Goal: Task Accomplishment & Management: Complete application form

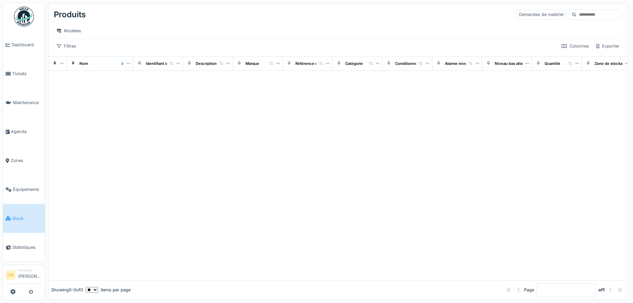
click at [323, 241] on div at bounding box center [339, 175] width 580 height 209
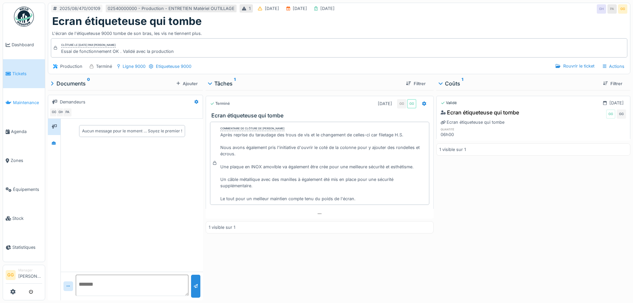
click at [20, 107] on link "Maintenance" at bounding box center [24, 102] width 42 height 29
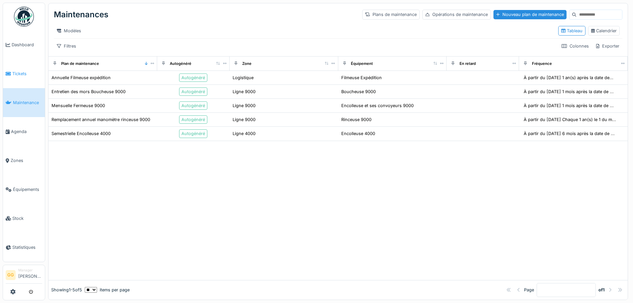
click at [16, 71] on span "Tickets" at bounding box center [27, 73] width 30 height 6
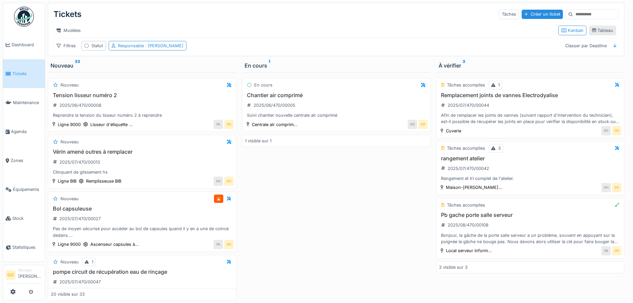
click at [602, 30] on div "Tableau" at bounding box center [603, 30] width 21 height 6
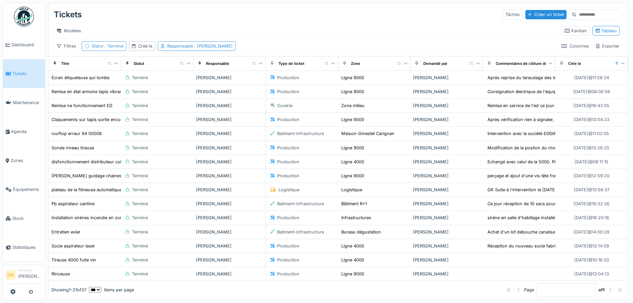
click at [107, 49] on div "Statut : Terminé" at bounding box center [108, 46] width 32 height 6
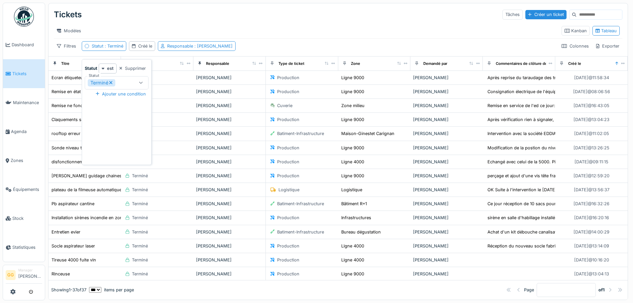
click at [112, 82] on icon at bounding box center [111, 82] width 4 height 5
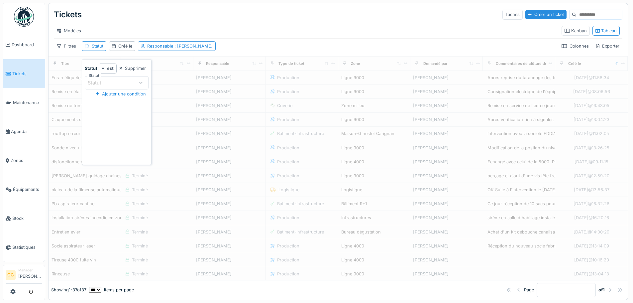
click at [131, 82] on div "Statut" at bounding box center [111, 82] width 47 height 7
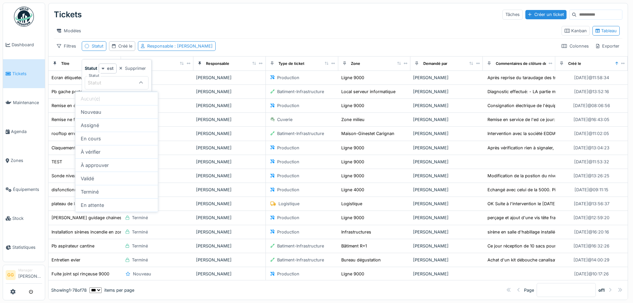
click at [106, 69] on div "est" at bounding box center [108, 69] width 18 height 10
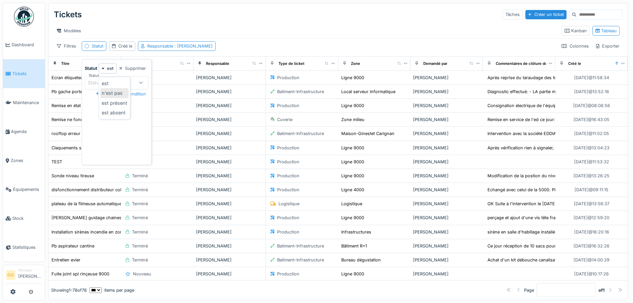
click at [113, 93] on div "n'est pas" at bounding box center [114, 93] width 28 height 10
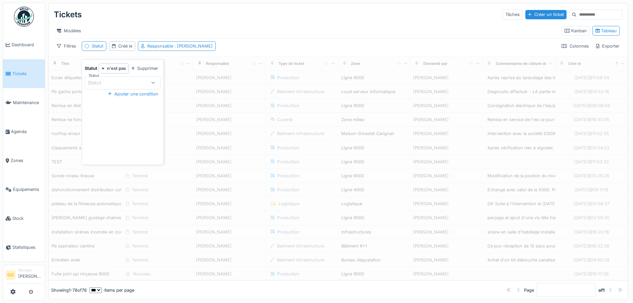
click at [125, 83] on div "Statut" at bounding box center [117, 82] width 58 height 7
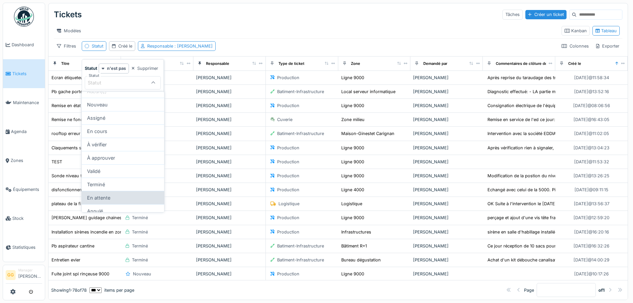
scroll to position [13, 0]
click at [133, 181] on div "Terminé" at bounding box center [123, 178] width 82 height 13
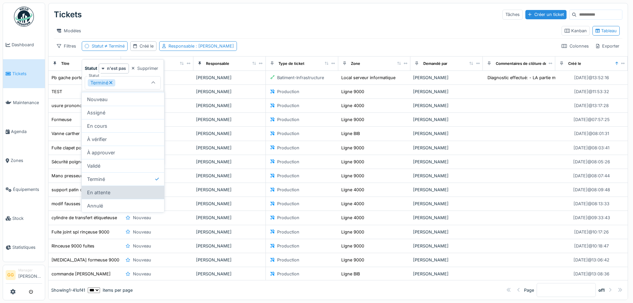
scroll to position [5, 0]
click at [117, 199] on div "Annulé" at bounding box center [123, 205] width 82 height 13
type input "**********"
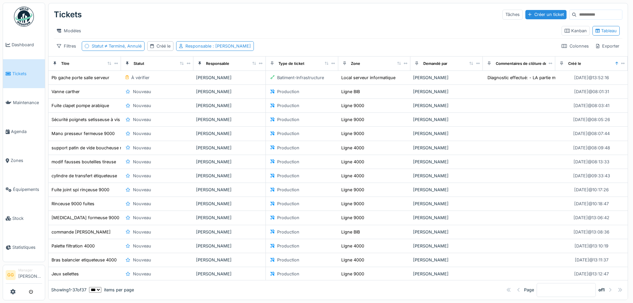
click at [141, 15] on div "Tickets Tâches Créer un ticket" at bounding box center [338, 14] width 569 height 17
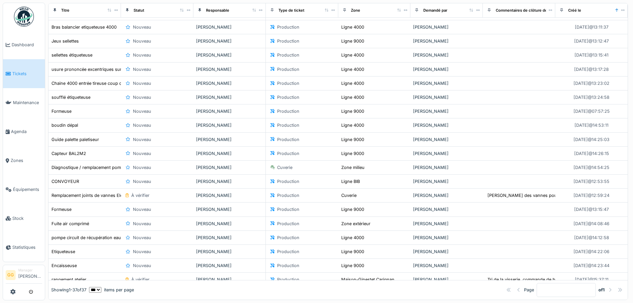
scroll to position [320, 0]
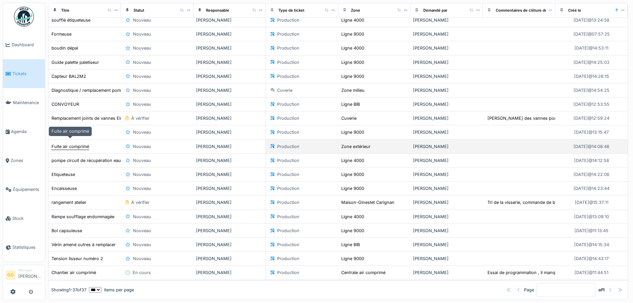
click at [71, 143] on div "Fuite air comprimé" at bounding box center [71, 146] width 38 height 6
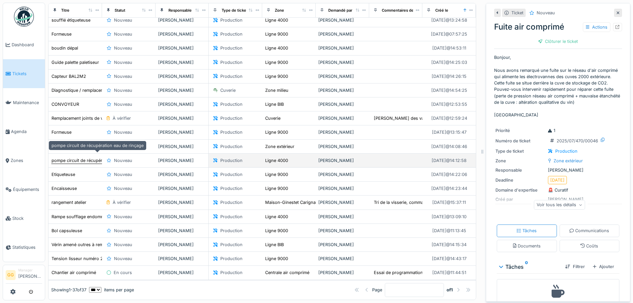
click at [77, 157] on div "pompe circuit de récupération eau de rinçage" at bounding box center [98, 160] width 92 height 6
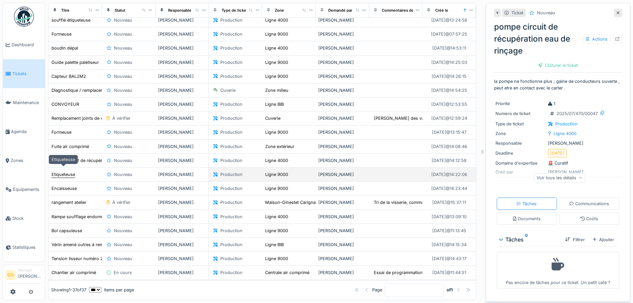
click at [69, 172] on div "Etiqueteuse" at bounding box center [64, 174] width 24 height 6
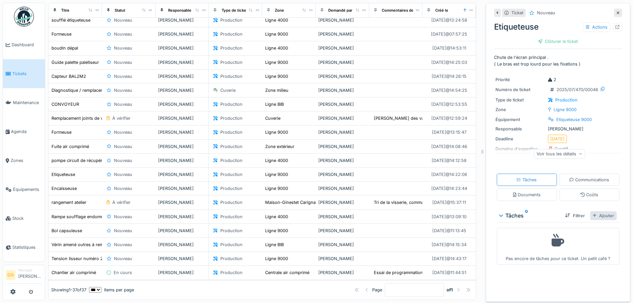
click at [602, 218] on div "Ajouter" at bounding box center [604, 215] width 27 height 9
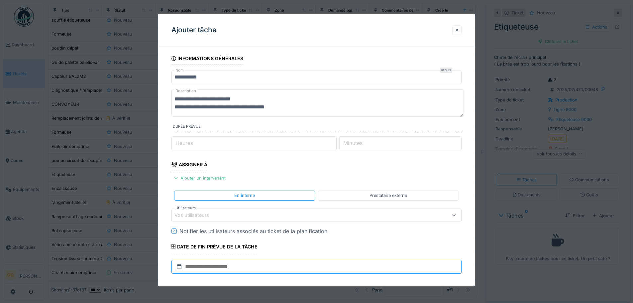
click at [245, 264] on input "text" at bounding box center [317, 267] width 290 height 14
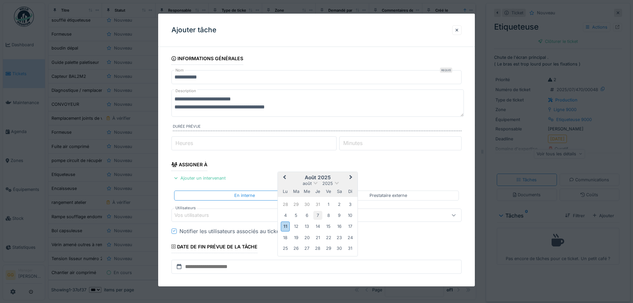
click at [317, 216] on div "7" at bounding box center [318, 215] width 9 height 9
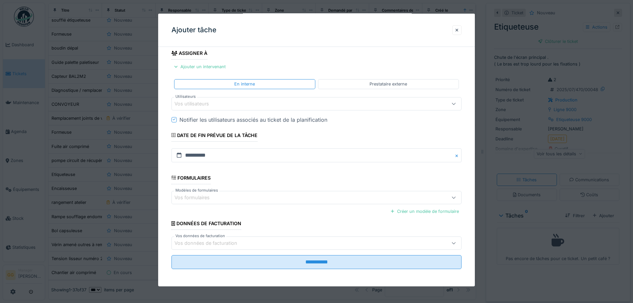
scroll to position [113, 0]
click at [336, 268] on fieldset "**********" at bounding box center [317, 106] width 290 height 334
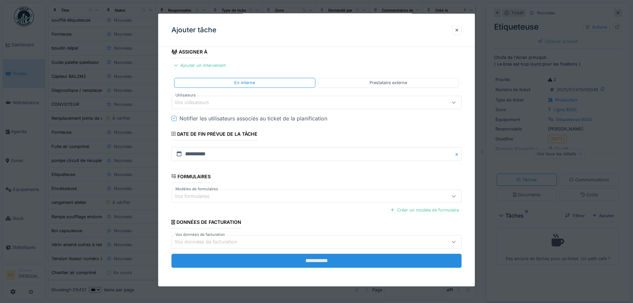
click at [336, 260] on input "**********" at bounding box center [317, 261] width 290 height 14
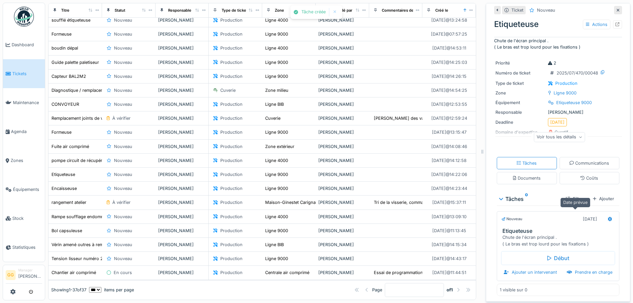
scroll to position [20, 0]
click at [603, 194] on div "Ajouter" at bounding box center [604, 198] width 27 height 9
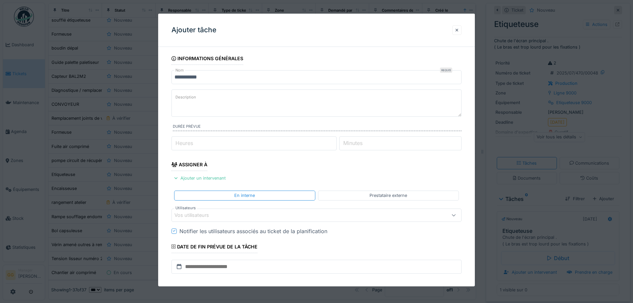
click at [456, 31] on div at bounding box center [457, 30] width 9 height 10
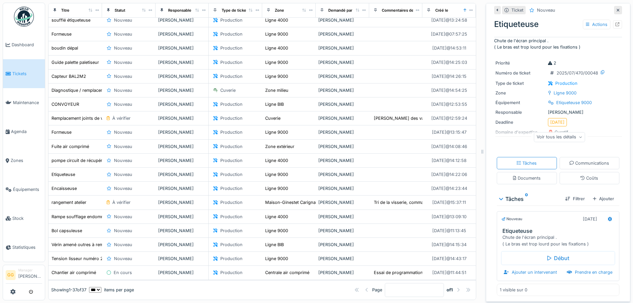
click at [584, 175] on div "Coûts" at bounding box center [590, 178] width 18 height 6
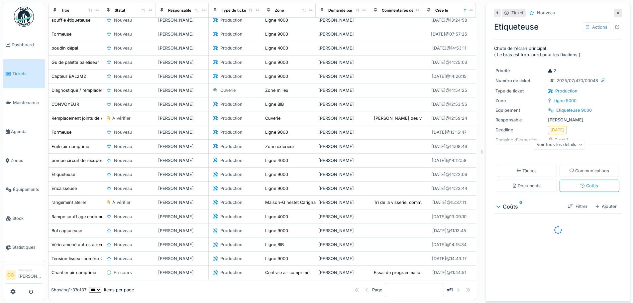
scroll to position [5, 0]
click at [600, 204] on div "Ajouter" at bounding box center [606, 206] width 27 height 9
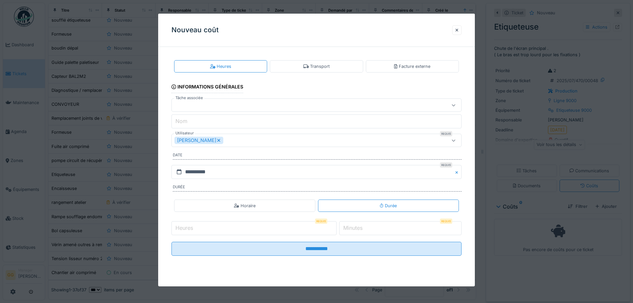
click at [237, 109] on div at bounding box center [300, 104] width 250 height 7
click at [231, 132] on div "Etiqueteuse new" at bounding box center [318, 138] width 292 height 13
type input "******"
click at [337, 225] on input "*" at bounding box center [254, 228] width 165 height 14
click at [336, 225] on input "*" at bounding box center [254, 228] width 165 height 14
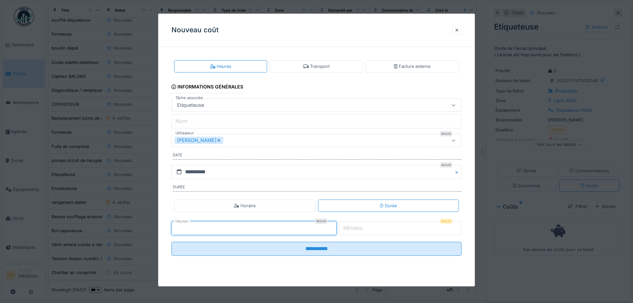
click at [336, 225] on input "*" at bounding box center [254, 228] width 165 height 14
type input "*"
click at [336, 225] on input "*" at bounding box center [254, 228] width 165 height 14
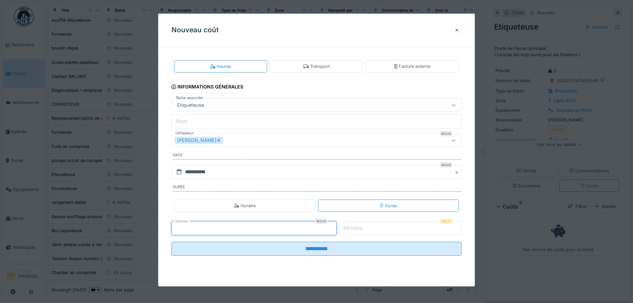
click at [236, 136] on div "[PERSON_NAME]" at bounding box center [317, 140] width 290 height 13
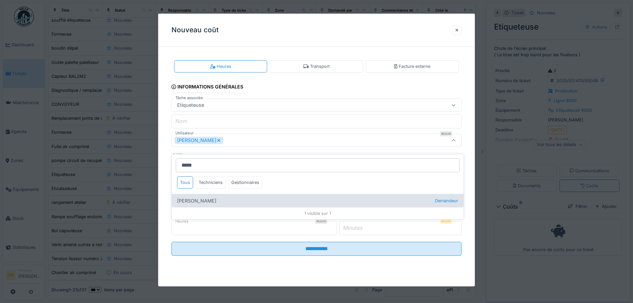
type input "*****"
click at [212, 195] on div "[PERSON_NAME]" at bounding box center [318, 200] width 292 height 13
type input "**********"
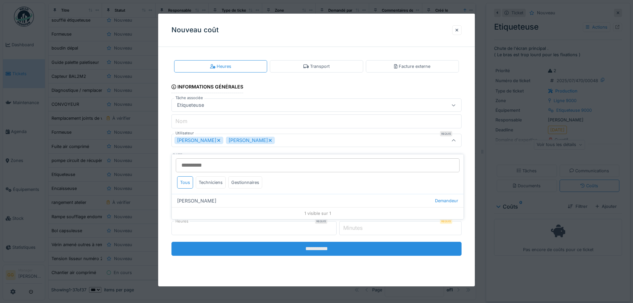
click at [340, 246] on input "**********" at bounding box center [317, 249] width 290 height 14
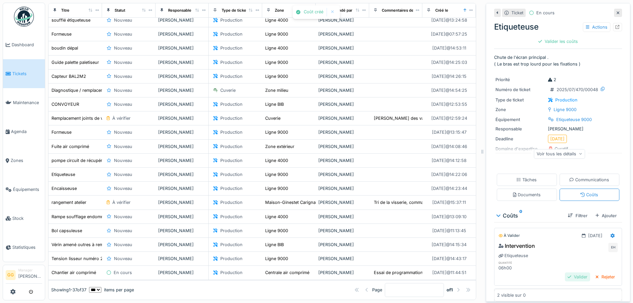
click at [570, 273] on div "Valider" at bounding box center [577, 276] width 25 height 9
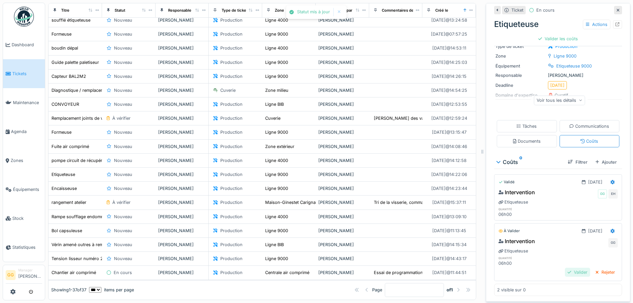
click at [572, 268] on div "Valider" at bounding box center [577, 272] width 25 height 9
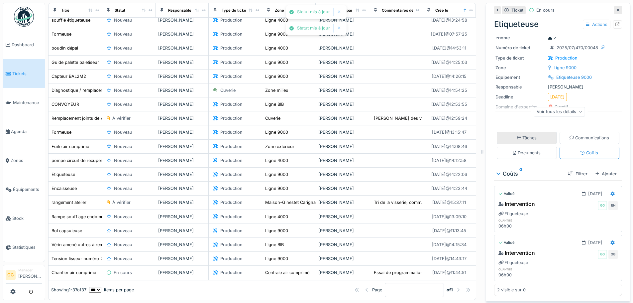
click at [536, 135] on div "Tâches" at bounding box center [527, 138] width 60 height 12
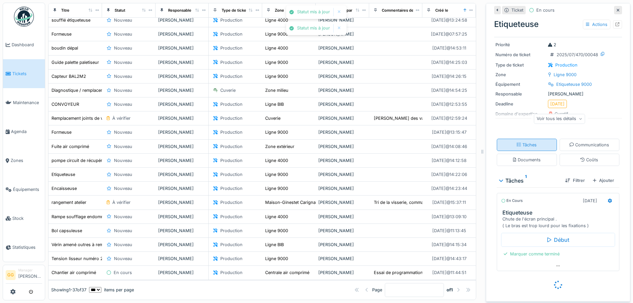
scroll to position [17, 0]
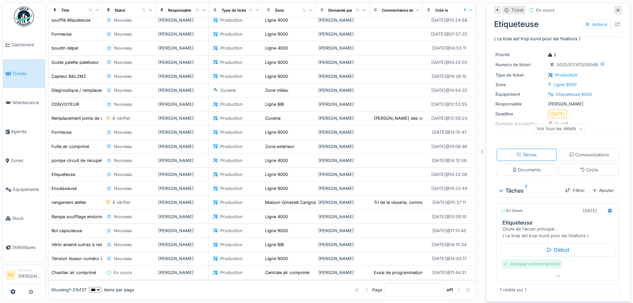
click at [553, 261] on div "Marquer comme terminé" at bounding box center [531, 263] width 61 height 9
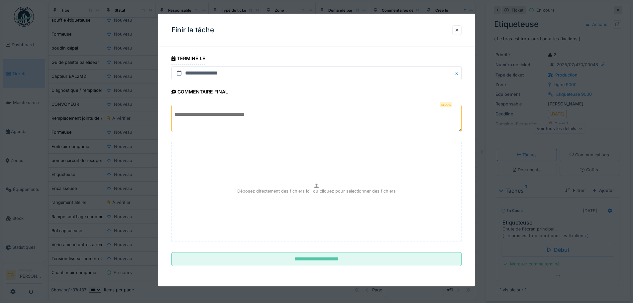
click at [244, 116] on textarea at bounding box center [317, 118] width 290 height 27
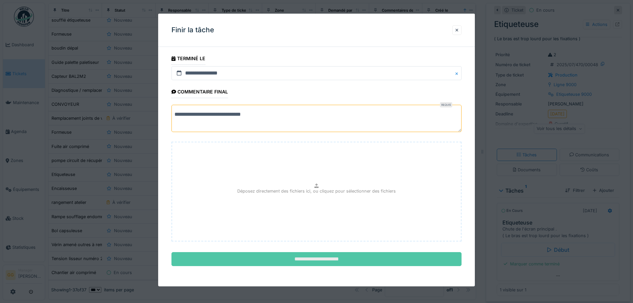
type textarea "**********"
click at [361, 263] on input "**********" at bounding box center [317, 259] width 290 height 14
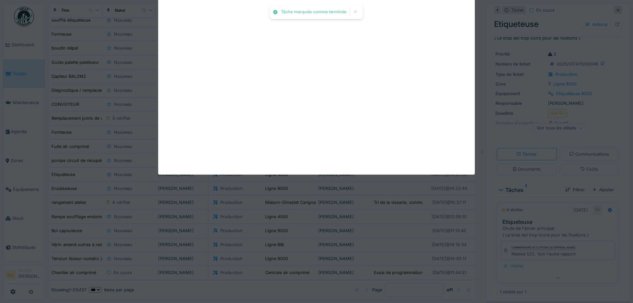
scroll to position [26, 0]
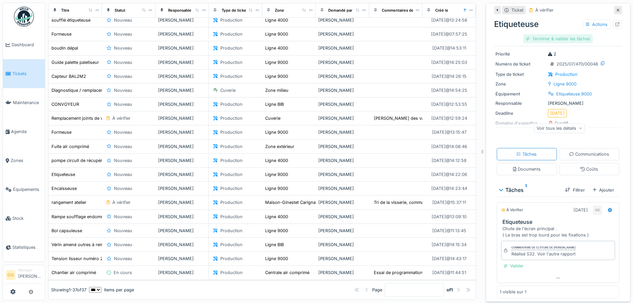
click at [571, 34] on div "Terminer & valider les tâches" at bounding box center [558, 38] width 69 height 9
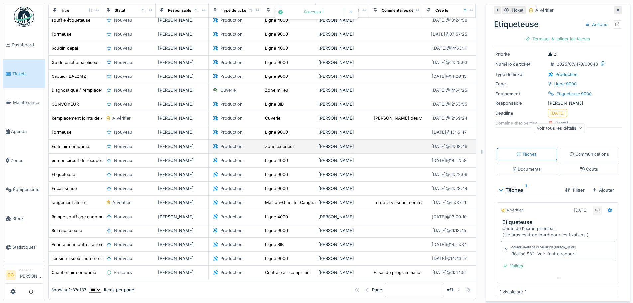
scroll to position [7, 0]
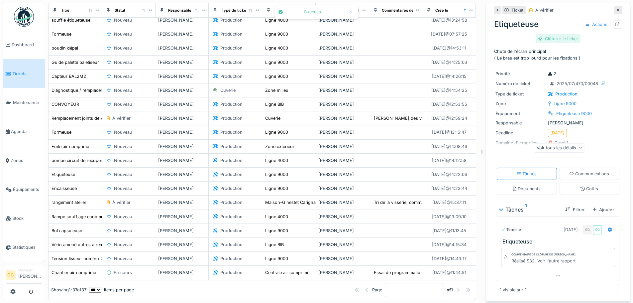
click at [559, 34] on div "Clôturer le ticket" at bounding box center [558, 38] width 45 height 9
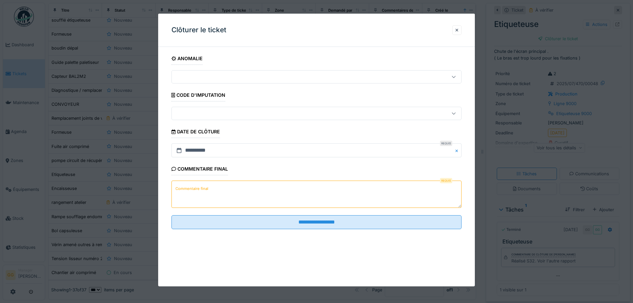
click at [294, 186] on textarea "Commentaire final" at bounding box center [317, 194] width 290 height 27
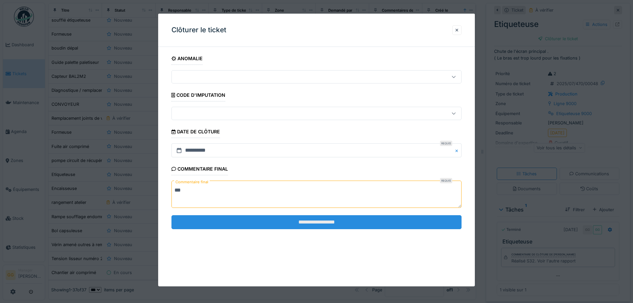
type textarea "***"
click at [323, 219] on input "**********" at bounding box center [317, 222] width 290 height 14
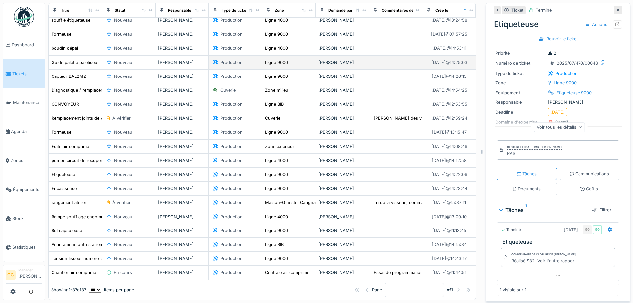
scroll to position [54, 0]
